Goal: Task Accomplishment & Management: Manage account settings

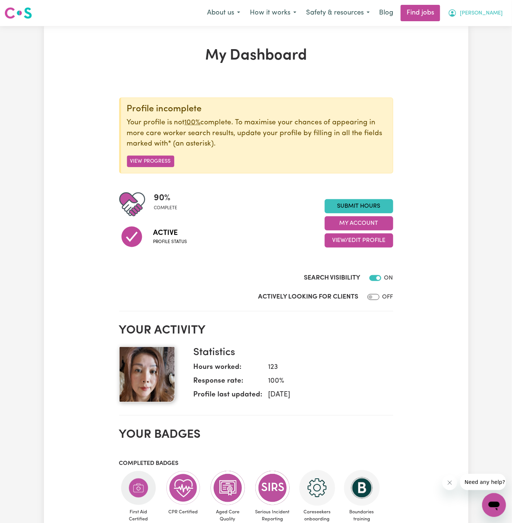
click at [501, 14] on span "[PERSON_NAME]" at bounding box center [481, 13] width 43 height 8
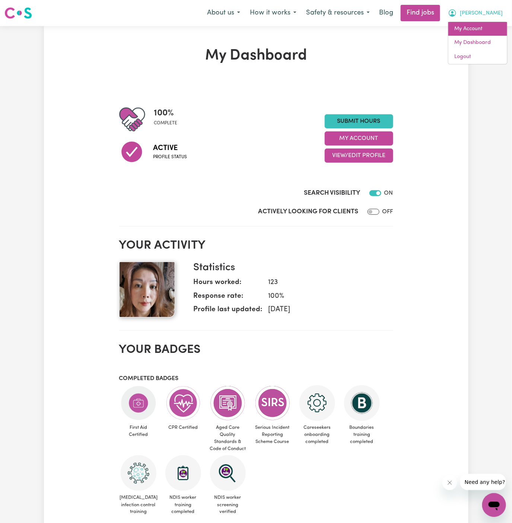
click at [480, 27] on link "My Account" at bounding box center [477, 29] width 59 height 14
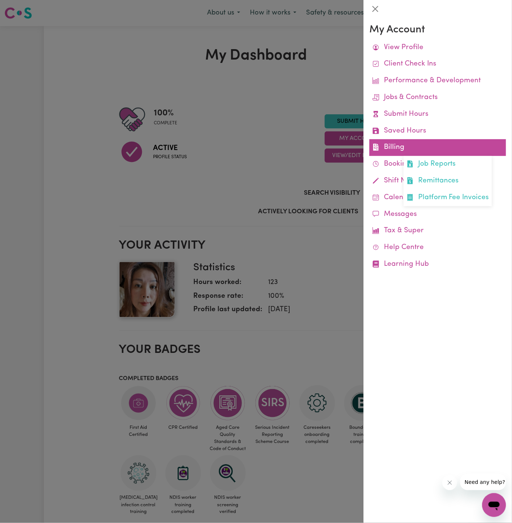
click at [391, 149] on link "Billing Job Reports Remittances Platform Fee Invoices" at bounding box center [437, 147] width 137 height 17
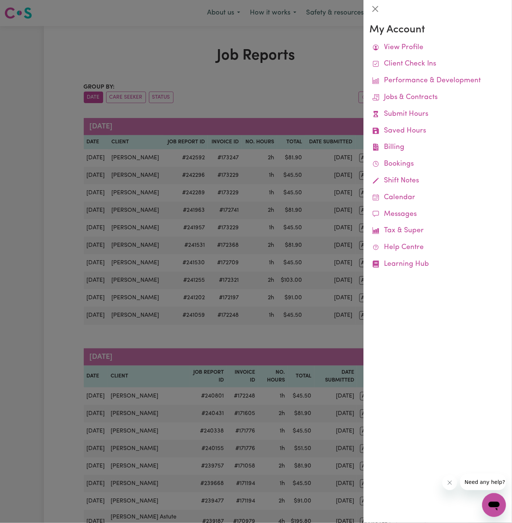
click at [286, 90] on div at bounding box center [256, 261] width 512 height 523
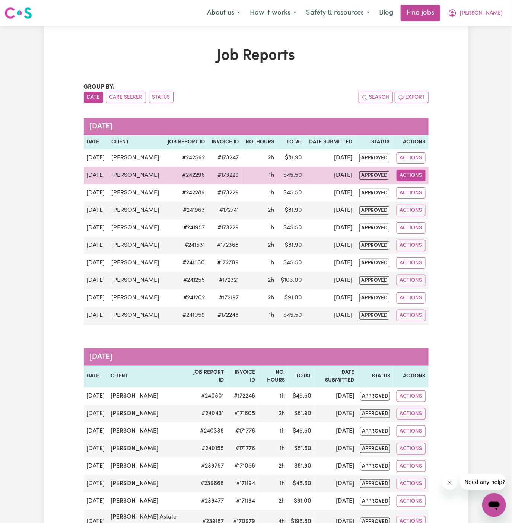
click at [413, 176] on button "Actions" at bounding box center [411, 176] width 29 height 12
click at [429, 187] on link "View Job Report" at bounding box center [429, 192] width 64 height 15
select select "pm"
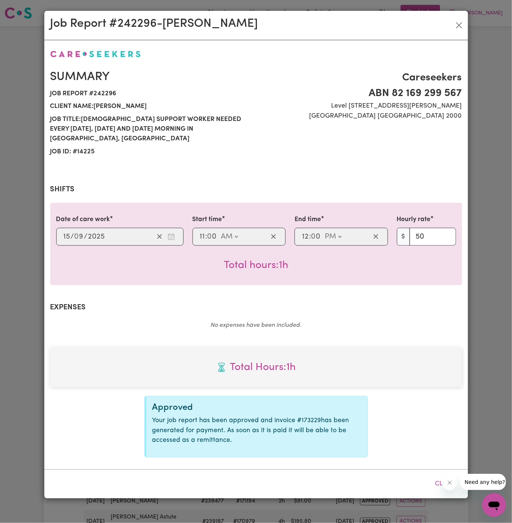
select select "50-Weekday"
click at [461, 25] on button "Close" at bounding box center [459, 25] width 12 height 12
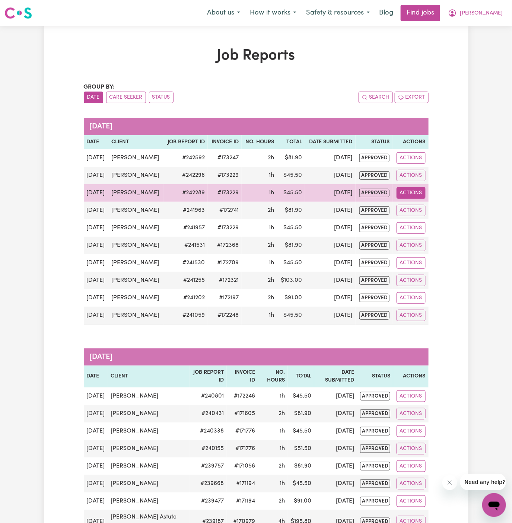
click at [416, 195] on button "Actions" at bounding box center [411, 193] width 29 height 12
click at [423, 207] on link "View Job Report" at bounding box center [429, 210] width 64 height 15
select select "pm"
select select "50-Weekday"
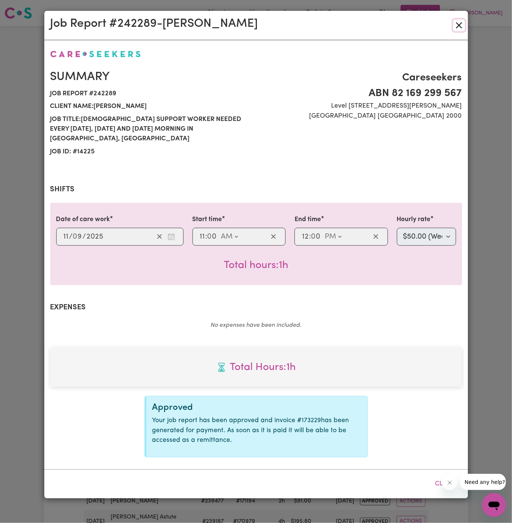
click at [460, 25] on button "Close" at bounding box center [459, 25] width 12 height 12
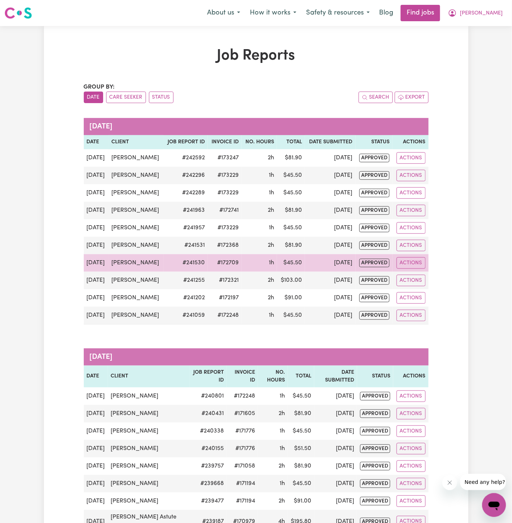
click at [368, 264] on span "approved" at bounding box center [374, 263] width 30 height 9
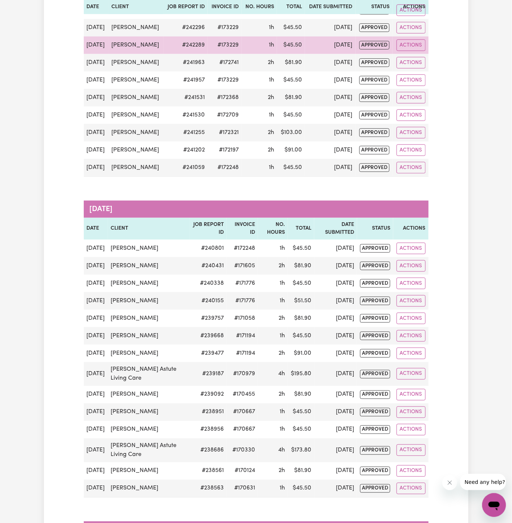
scroll to position [196, 0]
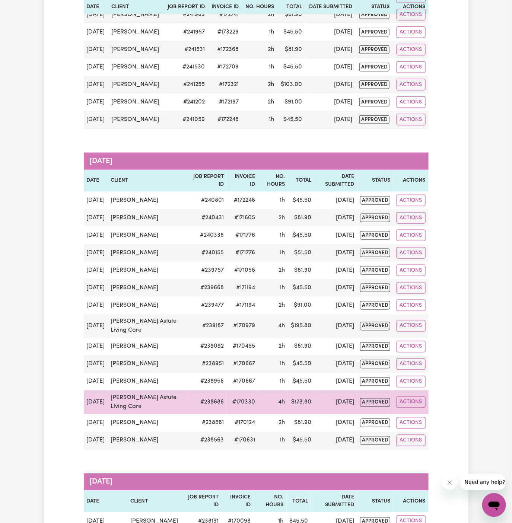
click at [242, 414] on td "#170330" at bounding box center [242, 403] width 31 height 24
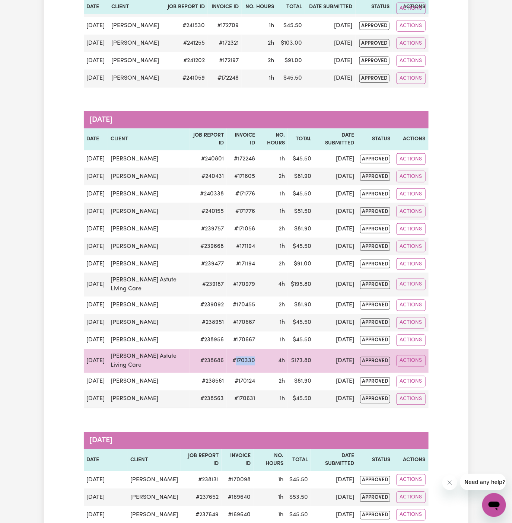
scroll to position [259, 0]
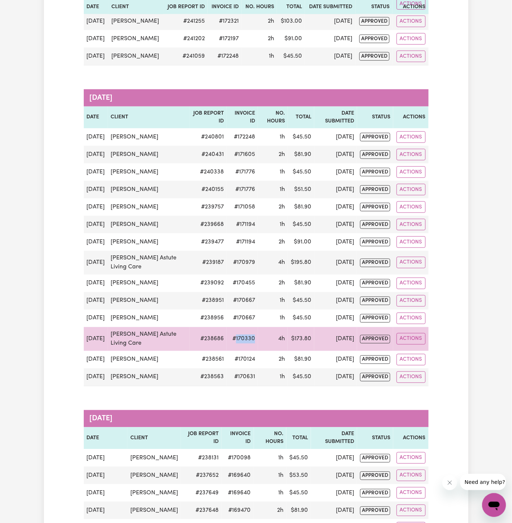
click at [241, 351] on td "#170330" at bounding box center [242, 339] width 31 height 24
click at [233, 351] on td "#170330" at bounding box center [242, 339] width 31 height 24
copy td "170330"
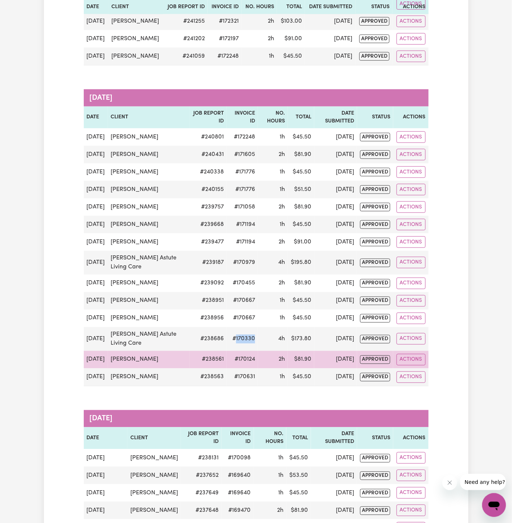
click at [127, 369] on td "[PERSON_NAME]" at bounding box center [149, 359] width 82 height 17
click at [153, 369] on td "[PERSON_NAME]" at bounding box center [149, 359] width 82 height 17
drag, startPoint x: 153, startPoint y: 382, endPoint x: 110, endPoint y: 380, distance: 43.6
click at [110, 369] on td "[PERSON_NAME]" at bounding box center [149, 359] width 82 height 17
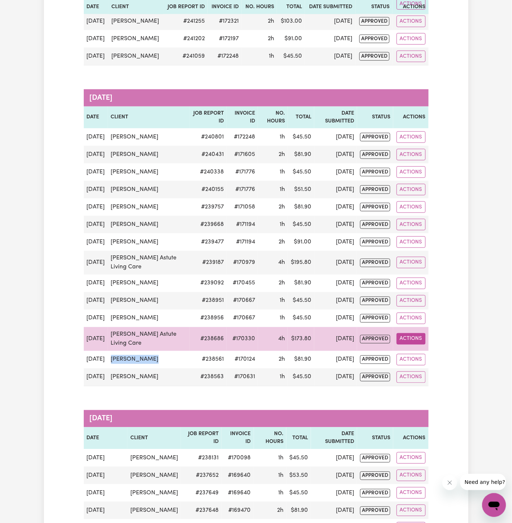
click at [418, 345] on button "Actions" at bounding box center [411, 339] width 29 height 12
click at [446, 364] on link "View Job Report" at bounding box center [429, 356] width 64 height 15
select select "pm"
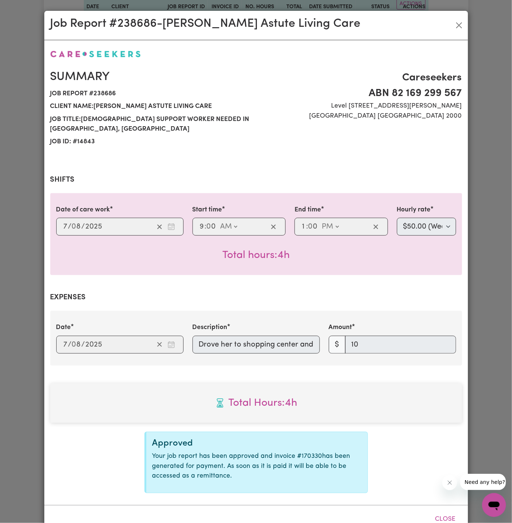
select select "45-Weekday"
click at [459, 23] on button "Close" at bounding box center [459, 25] width 12 height 12
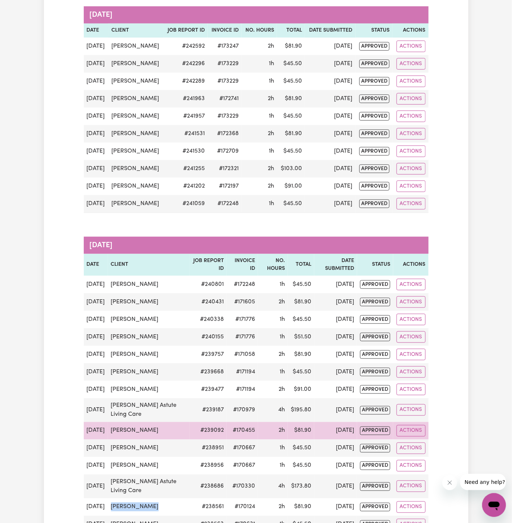
scroll to position [0, 0]
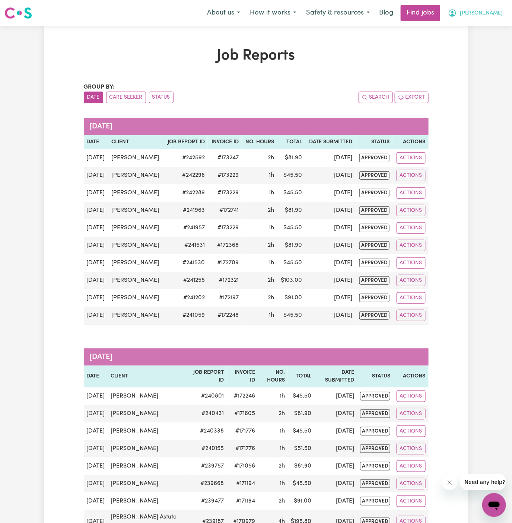
click at [503, 14] on button "[PERSON_NAME]" at bounding box center [475, 13] width 64 height 16
click at [483, 53] on link "Logout" at bounding box center [477, 57] width 59 height 14
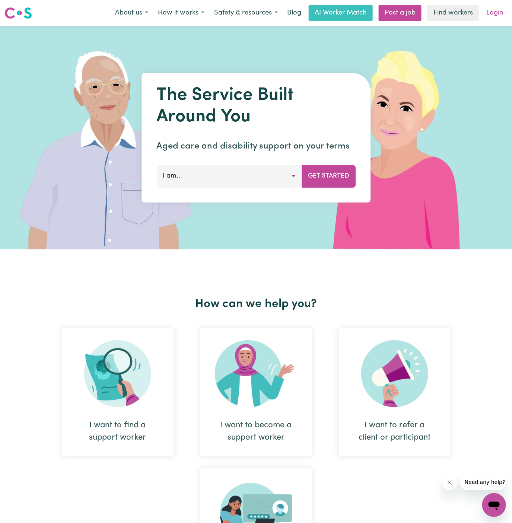
click at [496, 17] on link "Login" at bounding box center [495, 13] width 26 height 16
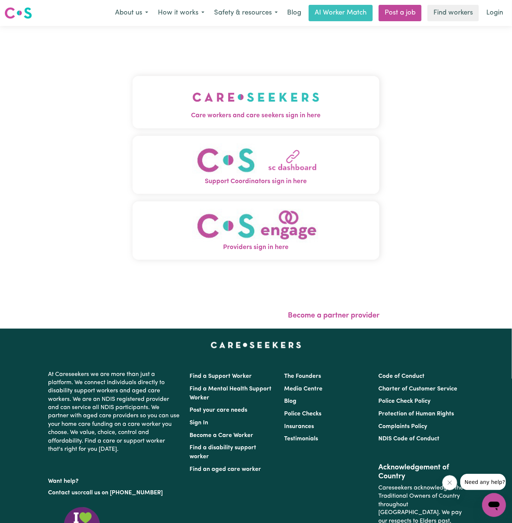
click at [268, 104] on img "Care workers and care seekers sign in here" at bounding box center [255, 97] width 127 height 28
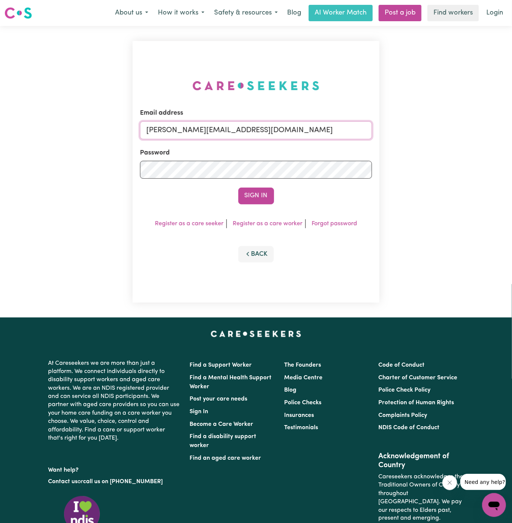
click at [274, 134] on input "[PERSON_NAME][EMAIL_ADDRESS][DOMAIN_NAME]" at bounding box center [256, 130] width 232 height 18
drag, startPoint x: 185, startPoint y: 130, endPoint x: 412, endPoint y: 128, distance: 227.5
click at [412, 128] on div "Email address [EMAIL_ADDRESS][DOMAIN_NAME] Password Sign In Register as a care …" at bounding box center [256, 172] width 512 height 292
type input "superuser~[EMAIL_ADDRESS][DOMAIN_NAME]"
click at [238, 188] on button "Sign In" at bounding box center [256, 196] width 36 height 16
